Goal: Task Accomplishment & Management: Manage account settings

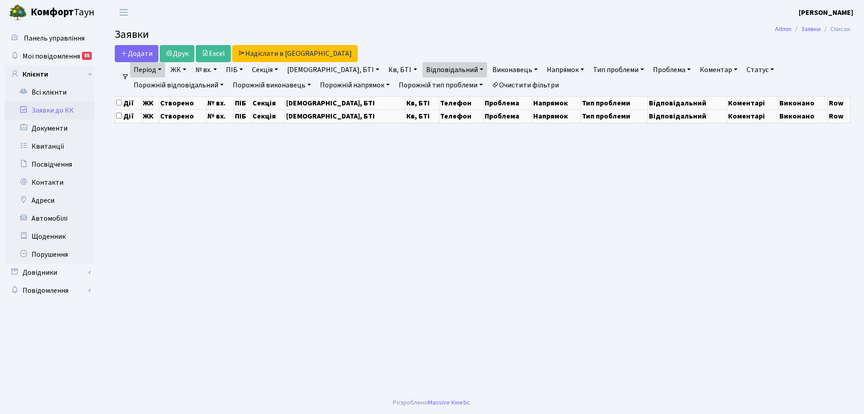
select select "25"
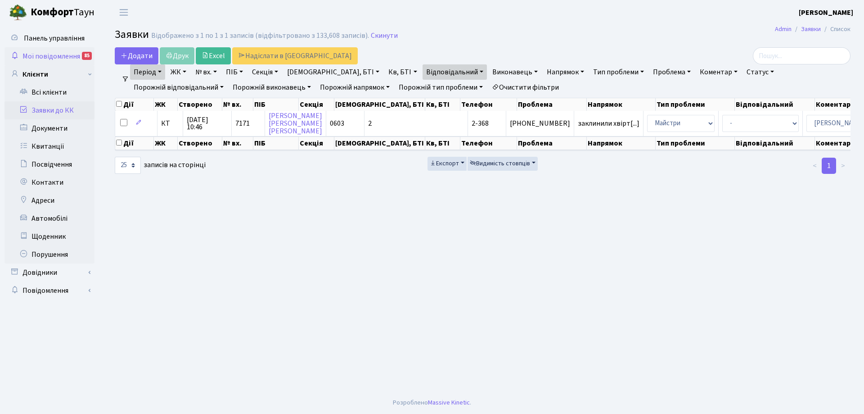
click at [49, 56] on span "Мої повідомлення" at bounding box center [52, 56] width 58 height 10
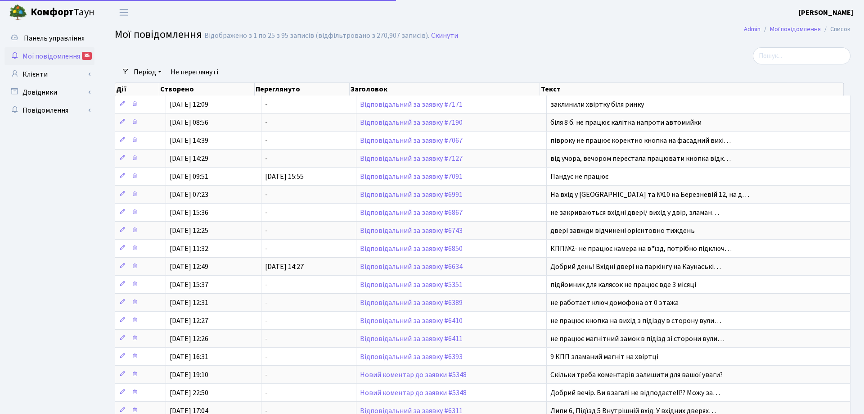
select select "25"
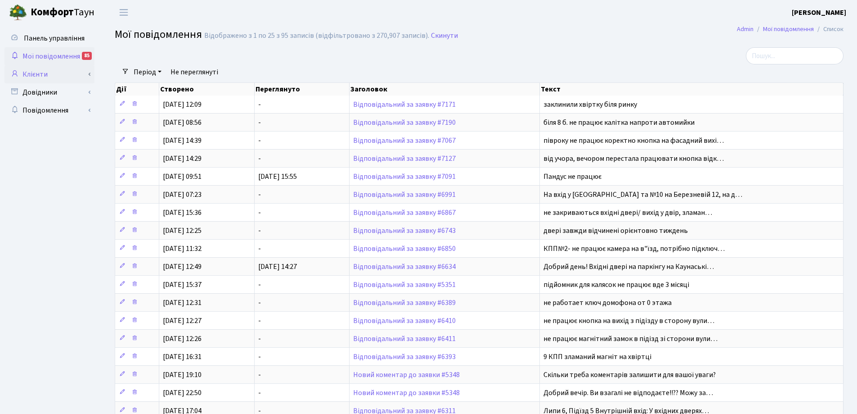
click at [35, 72] on link "Клієнти" at bounding box center [50, 74] width 90 height 18
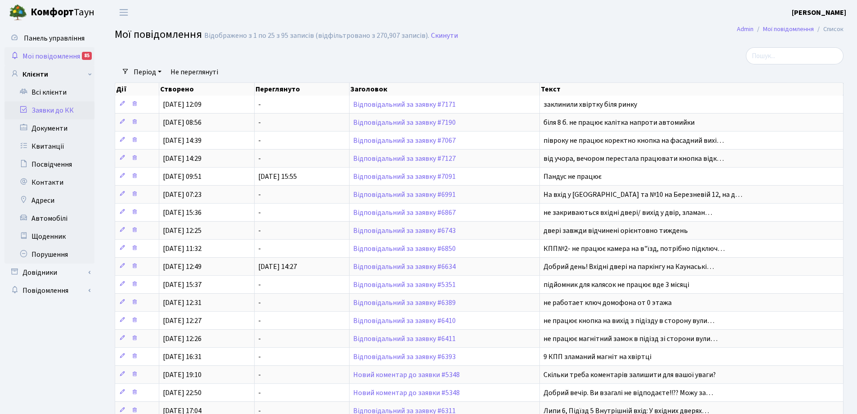
click at [51, 113] on link "Заявки до КК" at bounding box center [50, 110] width 90 height 18
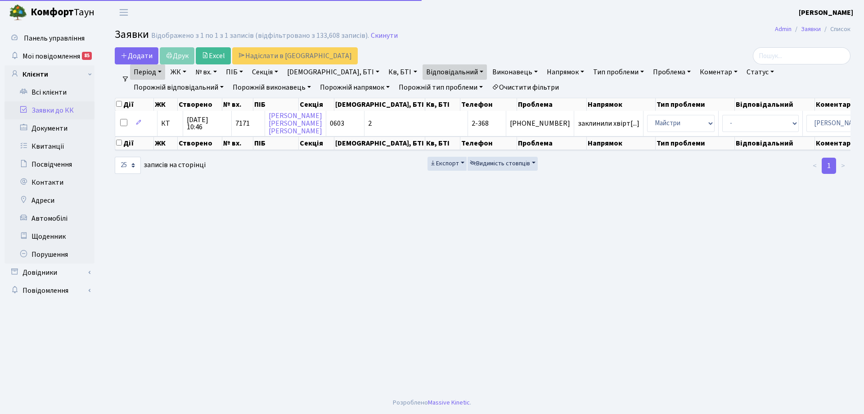
select select "25"
